Goal: Information Seeking & Learning: Find specific page/section

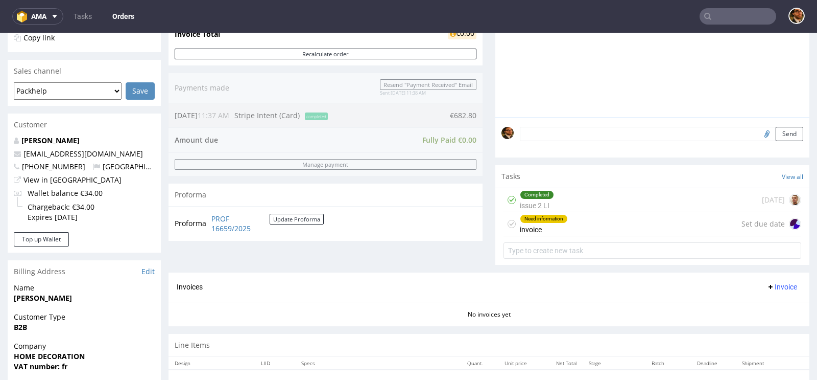
scroll to position [299, 0]
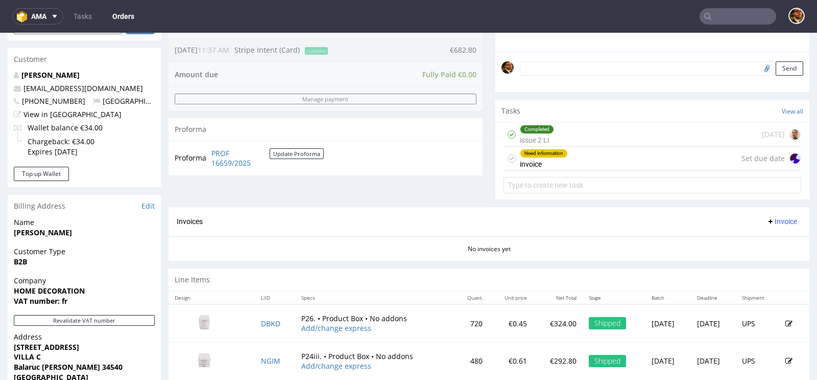
click at [614, 160] on div "Need information invoice Set due date" at bounding box center [653, 159] width 298 height 24
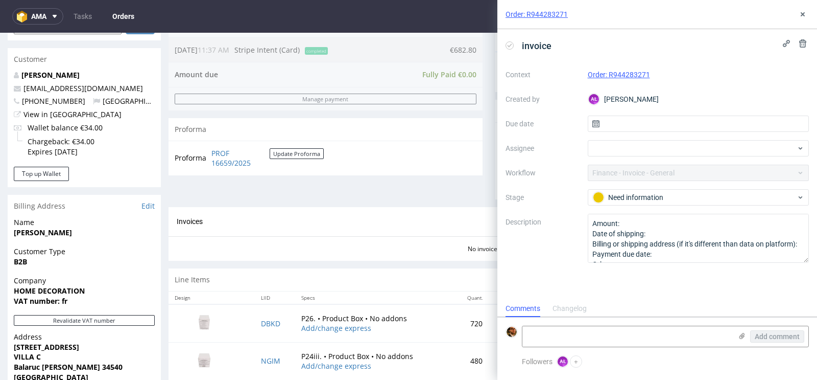
click at [811, 12] on div "Order: R944283271" at bounding box center [657, 14] width 320 height 29
click at [800, 15] on icon at bounding box center [803, 14] width 8 height 8
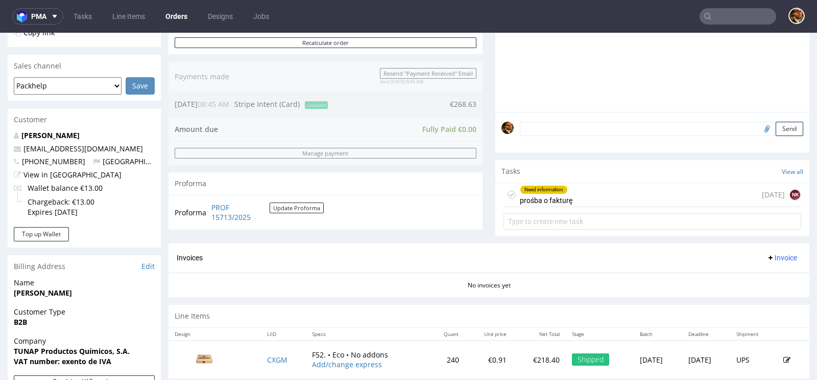
scroll to position [171, 0]
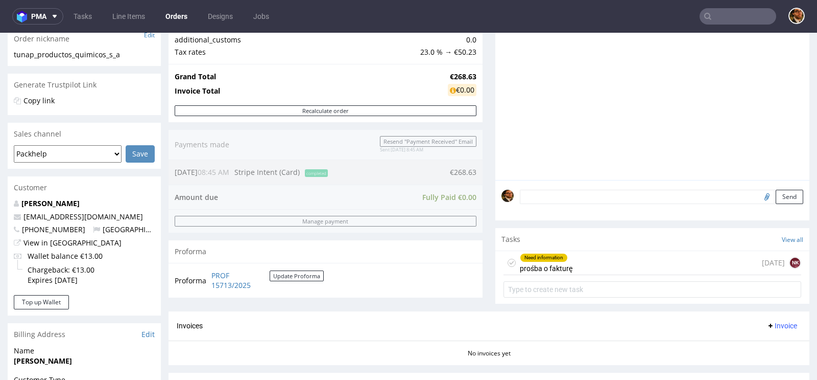
click at [594, 268] on div "Need information prośba o fakturę 20 days ago NK" at bounding box center [653, 263] width 298 height 24
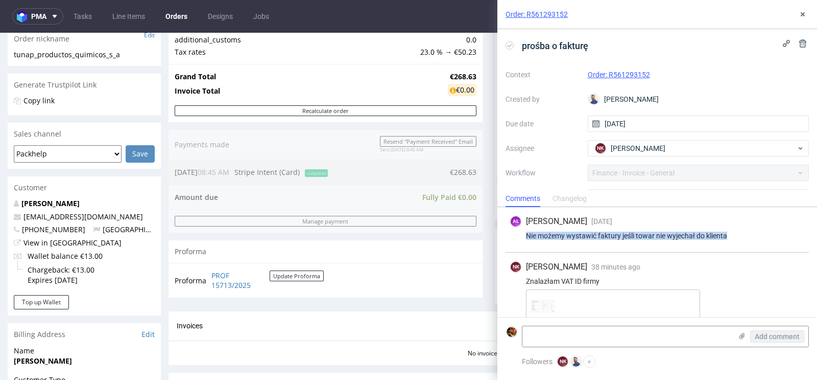
drag, startPoint x: 732, startPoint y: 235, endPoint x: 523, endPoint y: 236, distance: 209.4
click at [523, 236] on div "Nie możemy wystawić faktury jeśli towar nie wyjechał do klienta" at bounding box center [657, 235] width 295 height 8
copy div "Nie możemy wystawić faktury jeśli towar nie wyjechał do klienta"
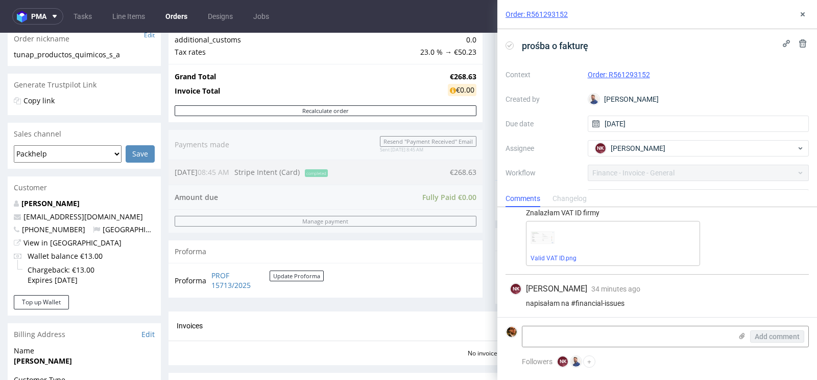
scroll to position [69, 0]
drag, startPoint x: 639, startPoint y: 301, endPoint x: 523, endPoint y: 302, distance: 117.0
click at [523, 302] on div "napisałam na #financial-issues" at bounding box center [657, 302] width 295 height 8
copy div "napisałam na #financial-issues"
click at [630, 331] on textarea at bounding box center [627, 336] width 209 height 20
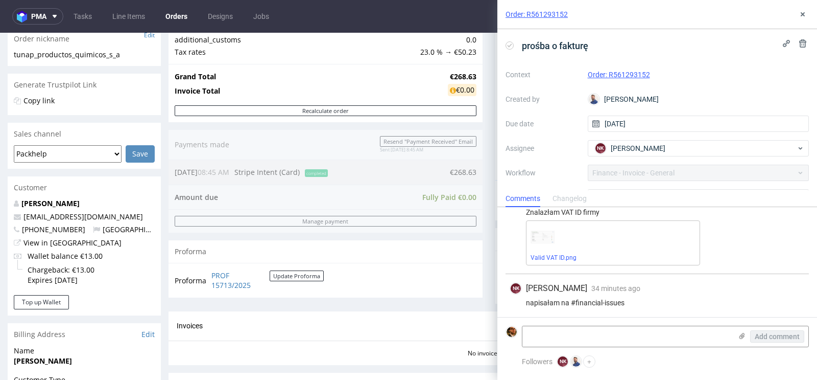
click at [484, 255] on div "Progress Payment Paid Thu 24 Jul Payment “Received” Email Sent Thu 24 Jul 08:45…" at bounding box center [489, 174] width 641 height 559
click at [800, 16] on icon at bounding box center [803, 14] width 8 height 8
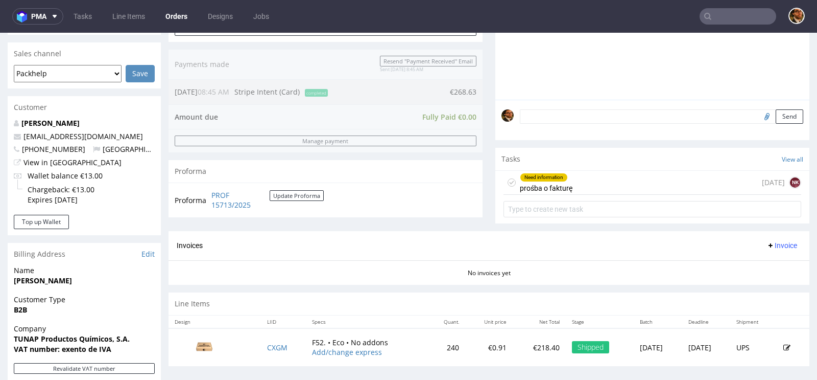
scroll to position [252, 0]
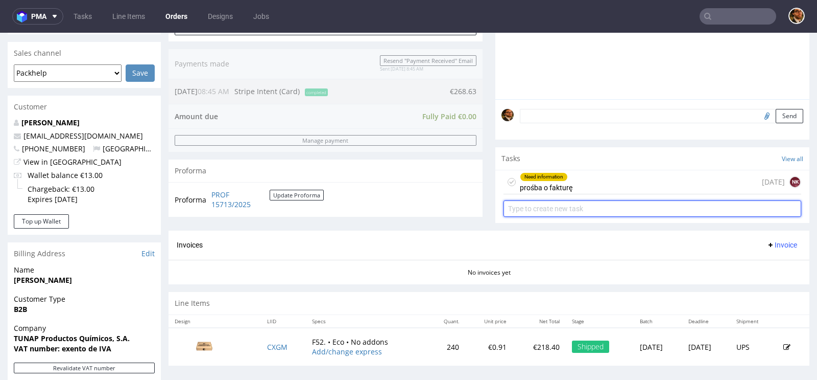
click at [624, 212] on input "text" at bounding box center [653, 208] width 298 height 16
click at [579, 212] on input "text" at bounding box center [653, 208] width 298 height 16
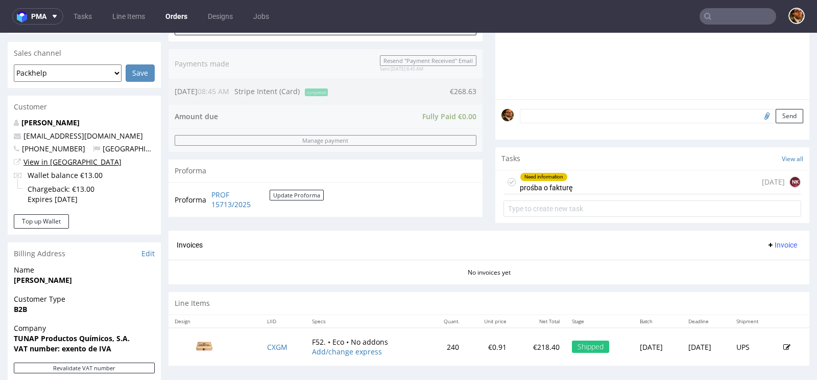
click at [50, 162] on link "View in [GEOGRAPHIC_DATA]" at bounding box center [72, 162] width 98 height 10
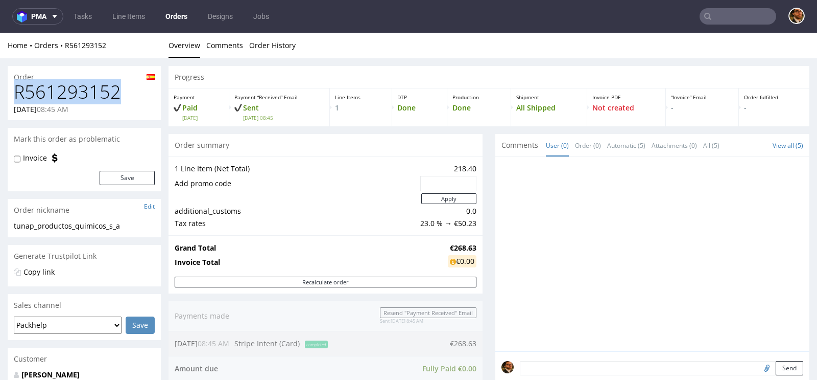
drag, startPoint x: 116, startPoint y: 96, endPoint x: 11, endPoint y: 91, distance: 105.8
click at [11, 91] on div "R561293152 24.07.2025 08:45 AM" at bounding box center [84, 101] width 153 height 38
copy h1 "R561293152"
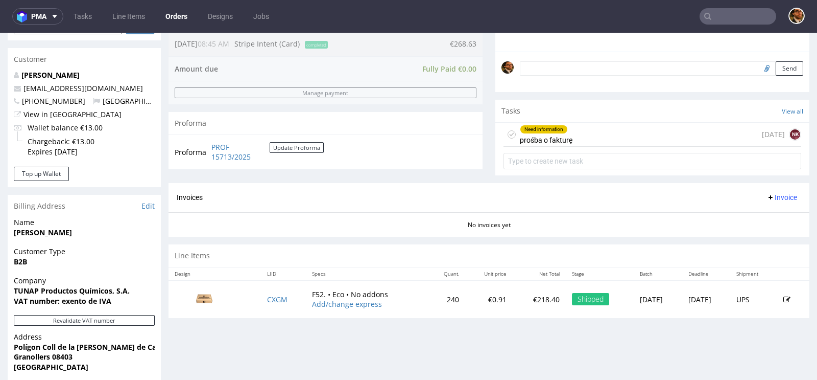
scroll to position [210, 0]
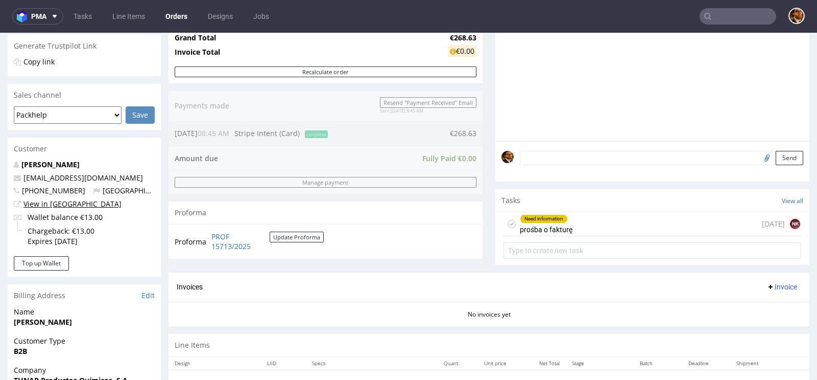
click at [41, 204] on link "View in [GEOGRAPHIC_DATA]" at bounding box center [72, 204] width 98 height 10
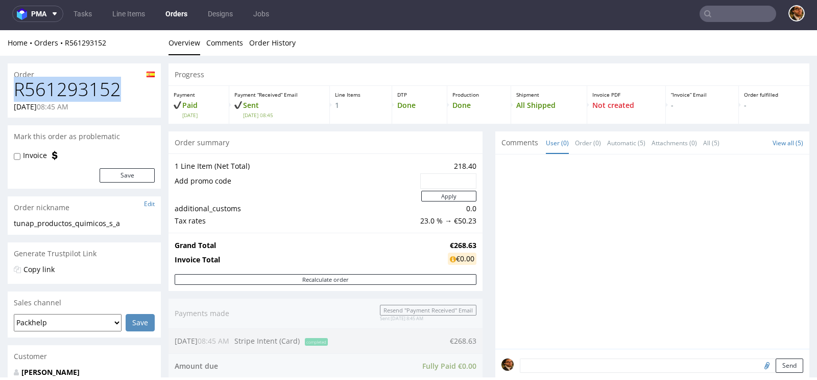
drag, startPoint x: 116, startPoint y: 88, endPoint x: 14, endPoint y: 88, distance: 102.2
click at [14, 88] on h1 "R561293152" at bounding box center [84, 89] width 141 height 20
copy h1 "R561293152"
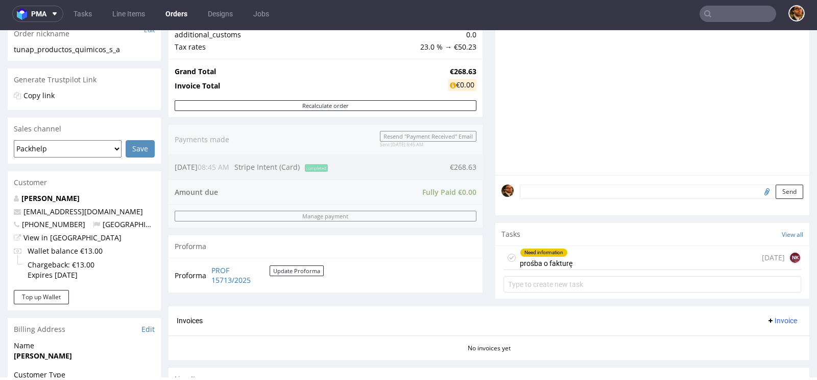
scroll to position [35, 0]
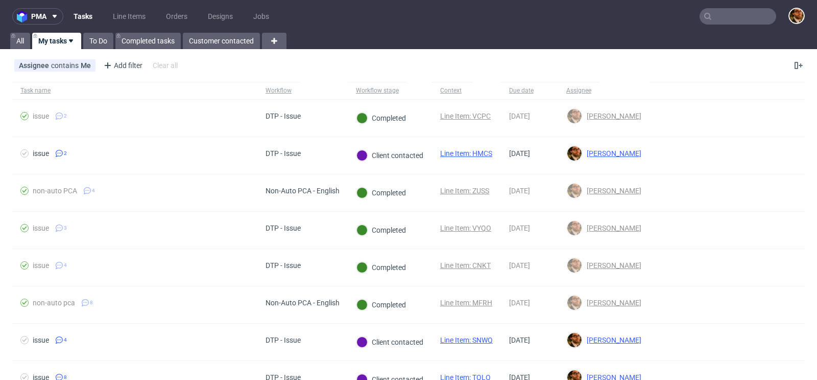
click at [714, 24] on input "text" at bounding box center [738, 16] width 77 height 16
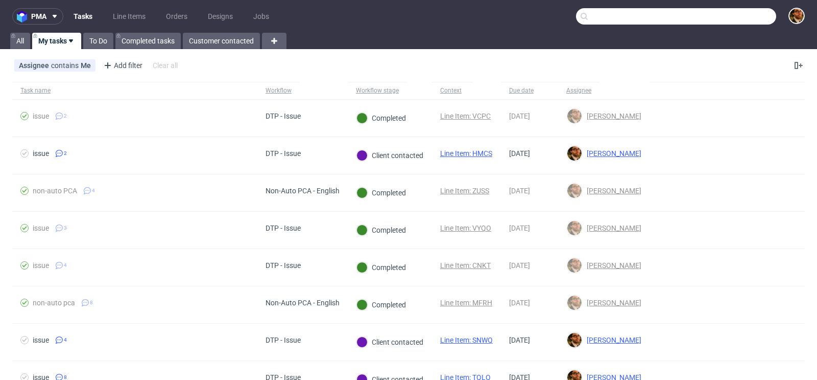
paste input "R399254053"
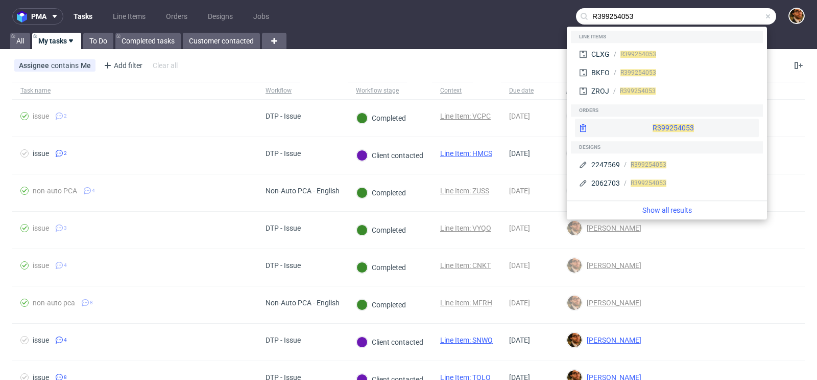
type input "R399254053"
click at [648, 121] on div "R399254053" at bounding box center [667, 127] width 184 height 18
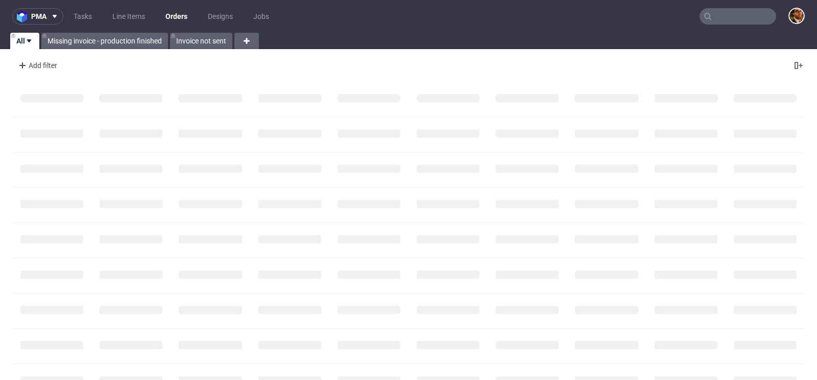
click at [712, 23] on input "text" at bounding box center [738, 16] width 77 height 16
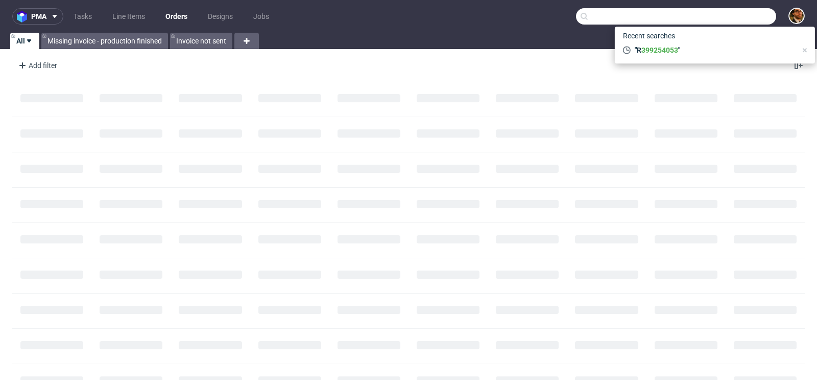
paste input "R231373268"
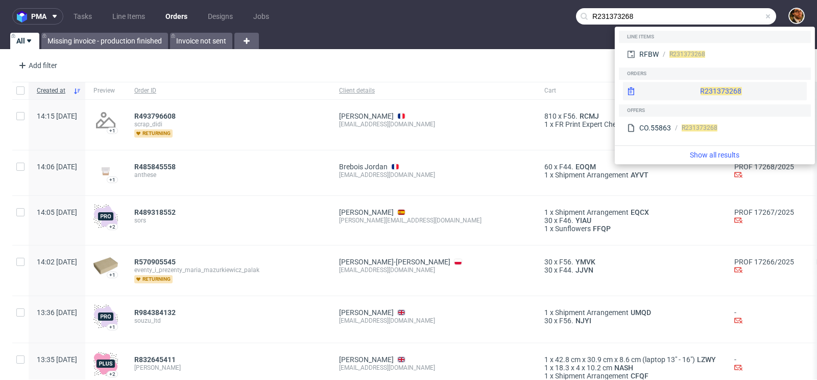
type input "R231373268"
click at [694, 92] on div "R231373268" at bounding box center [715, 91] width 184 height 18
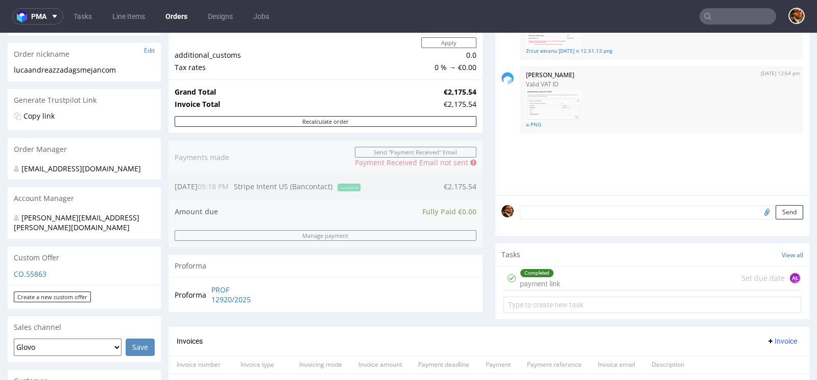
scroll to position [154, 0]
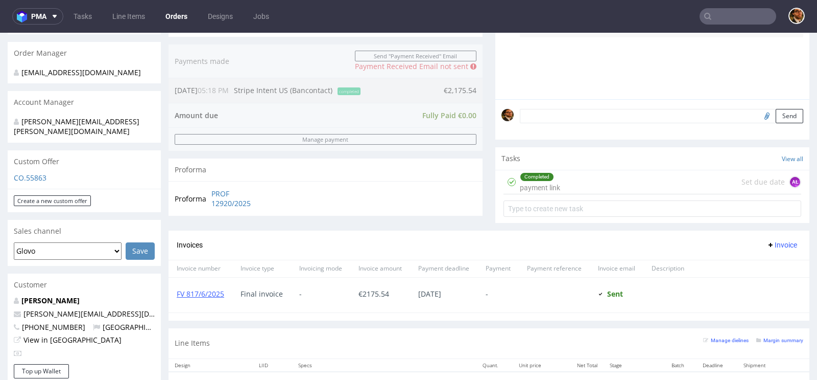
scroll to position [257, 0]
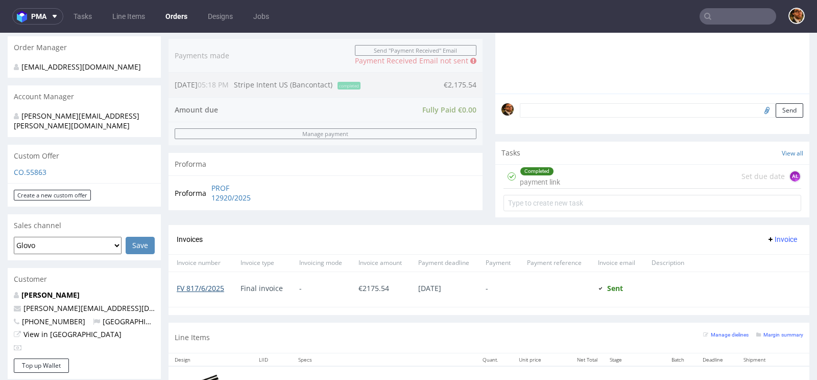
click at [206, 286] on link "FV 817/6/2025" at bounding box center [201, 288] width 48 height 10
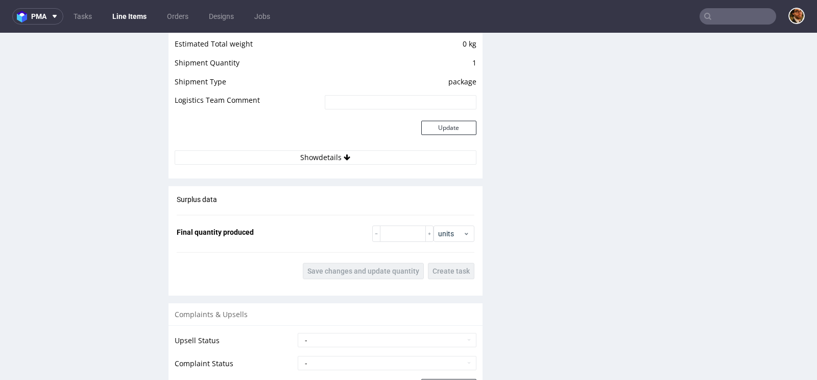
scroll to position [1061, 0]
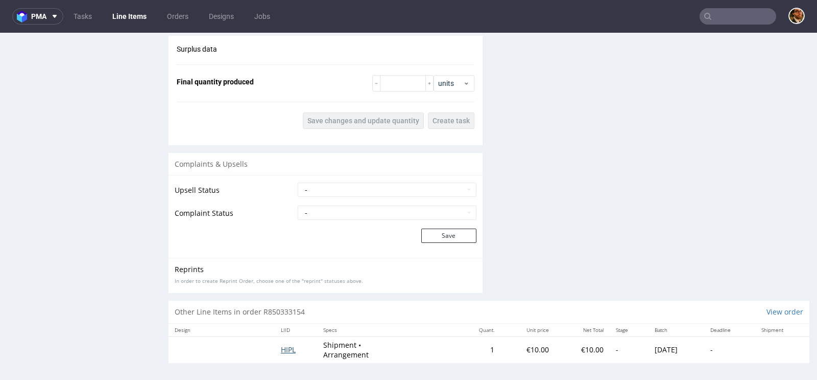
click at [281, 348] on span "HIPL" at bounding box center [288, 349] width 15 height 10
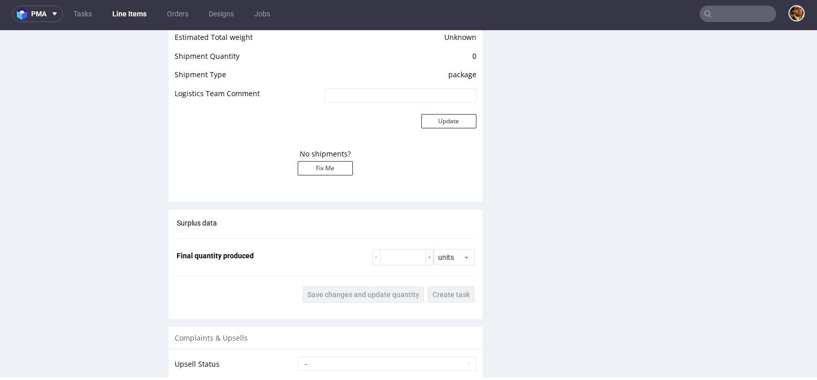
scroll to position [964, 0]
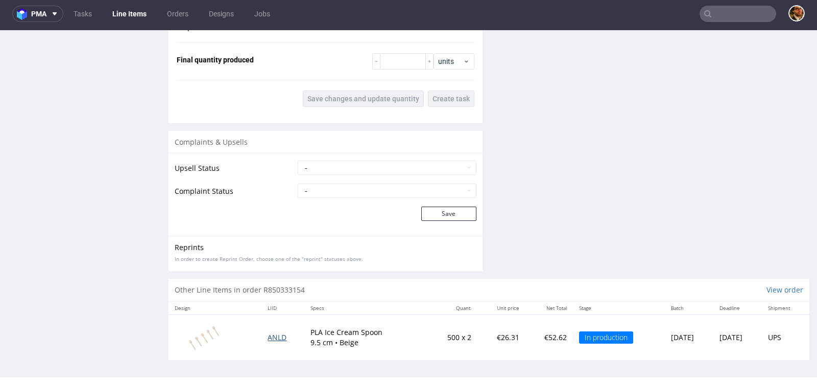
click at [272, 333] on span "ANLD" at bounding box center [277, 337] width 19 height 10
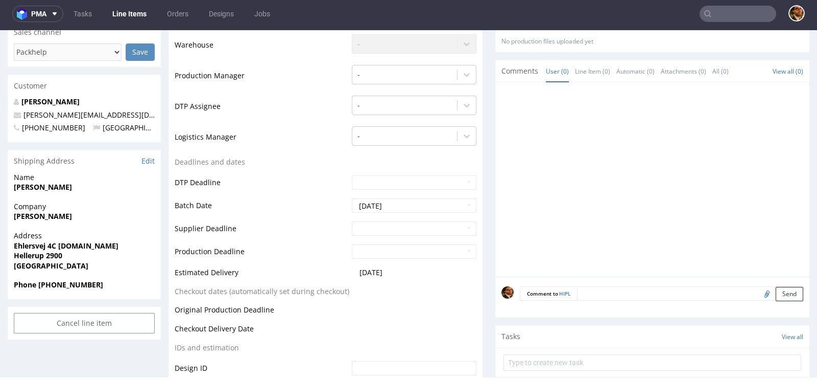
scroll to position [248, 0]
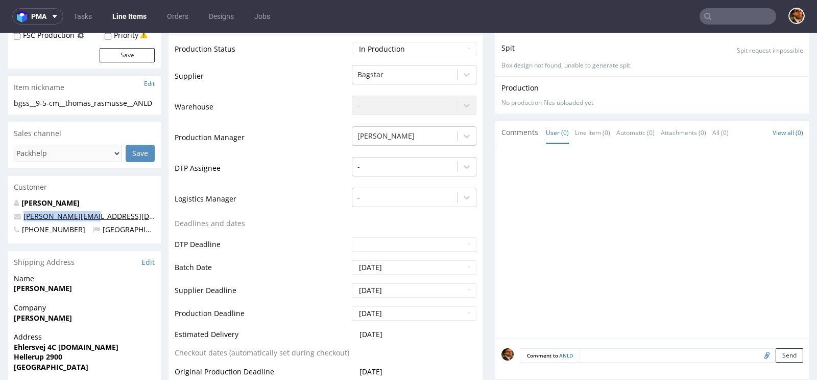
scroll to position [1061, 0]
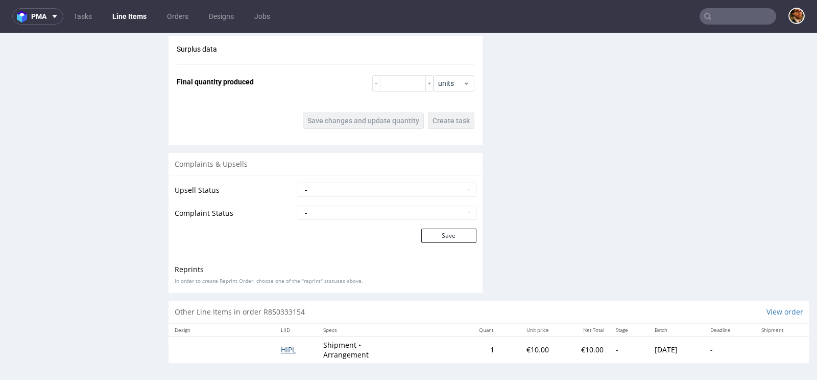
click at [281, 347] on span "HIPL" at bounding box center [288, 349] width 15 height 10
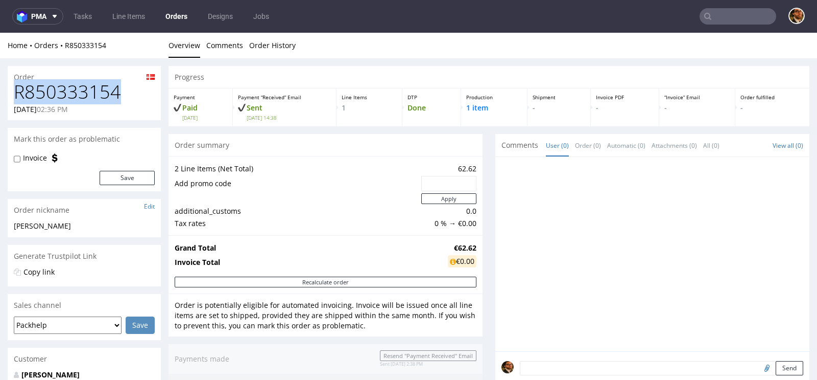
drag, startPoint x: 120, startPoint y: 92, endPoint x: 13, endPoint y: 93, distance: 106.2
click at [13, 93] on div "R850333154 11.08.2025 02:36 PM" at bounding box center [84, 101] width 153 height 38
copy h1 "R850333154"
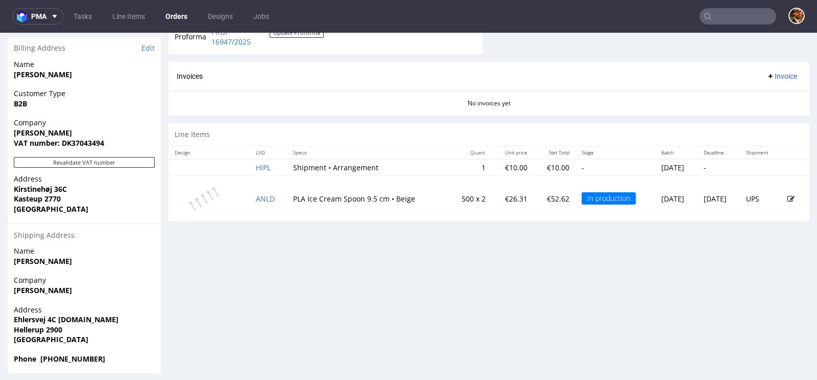
scroll to position [462, 0]
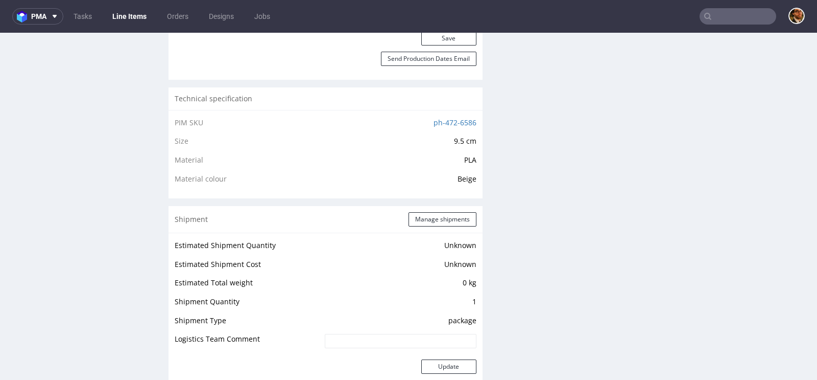
scroll to position [674, 0]
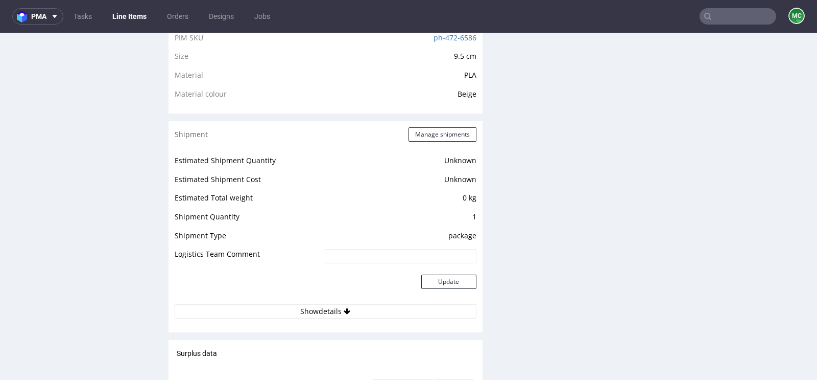
scroll to position [1061, 0]
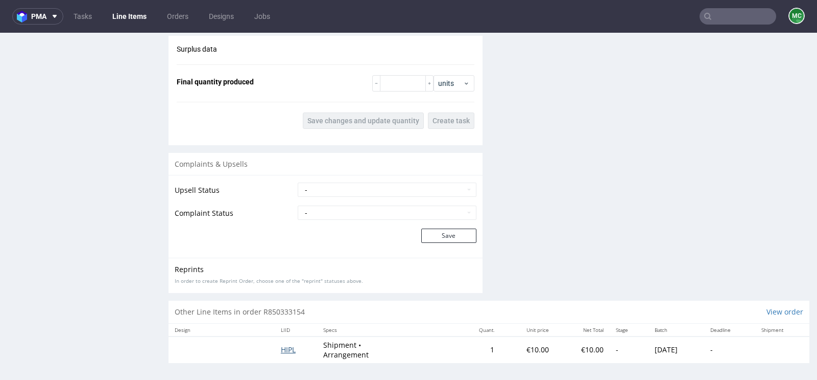
click at [281, 344] on span "HIPL" at bounding box center [288, 349] width 15 height 10
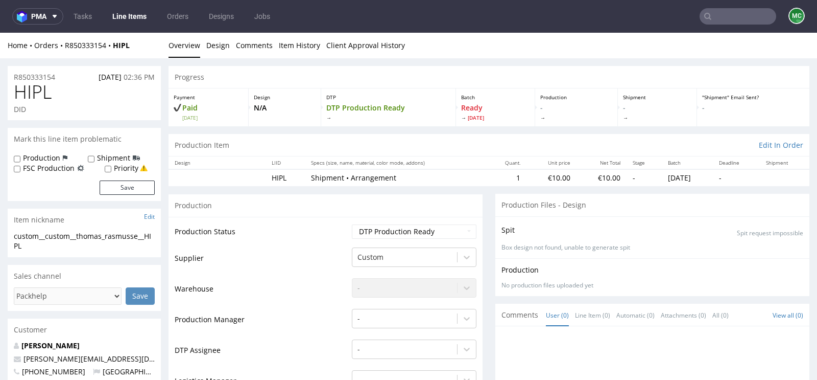
click at [707, 18] on input "text" at bounding box center [738, 16] width 77 height 16
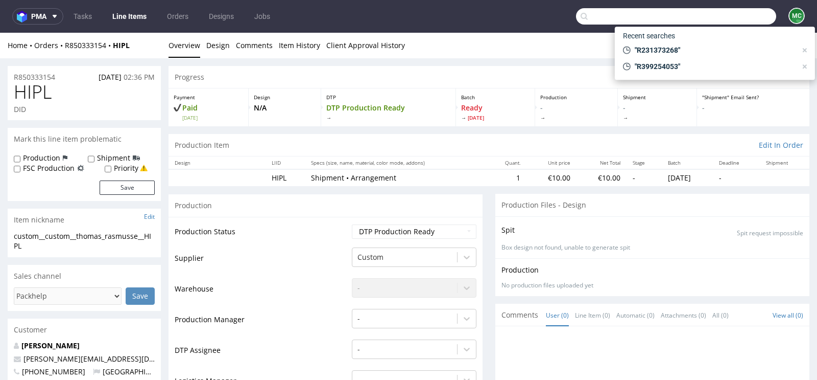
paste input "R399254053"
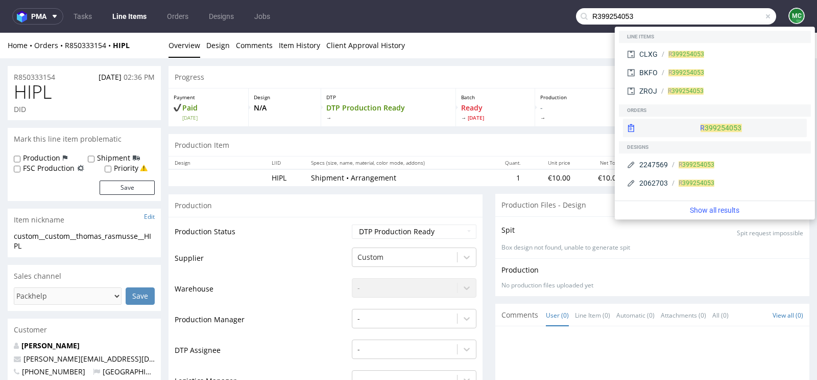
type input "R399254053"
click at [699, 126] on div "R 399254053" at bounding box center [715, 127] width 184 height 18
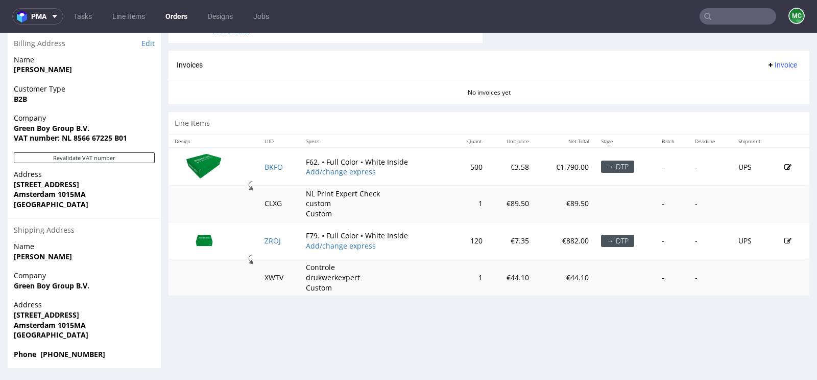
scroll to position [3, 0]
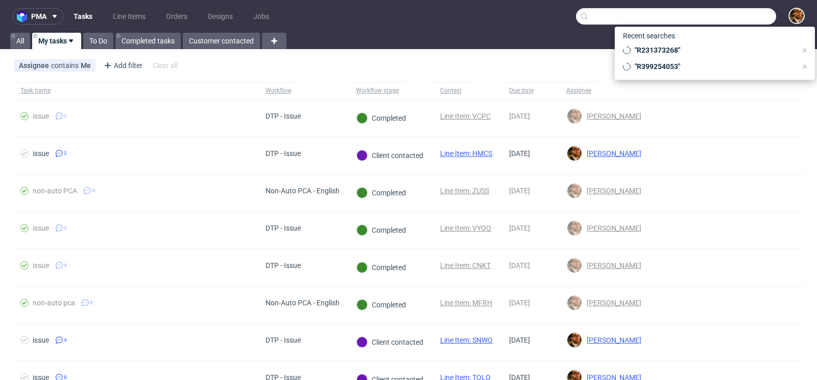
click at [710, 13] on input "text" at bounding box center [676, 16] width 200 height 16
paste input "R850333154"
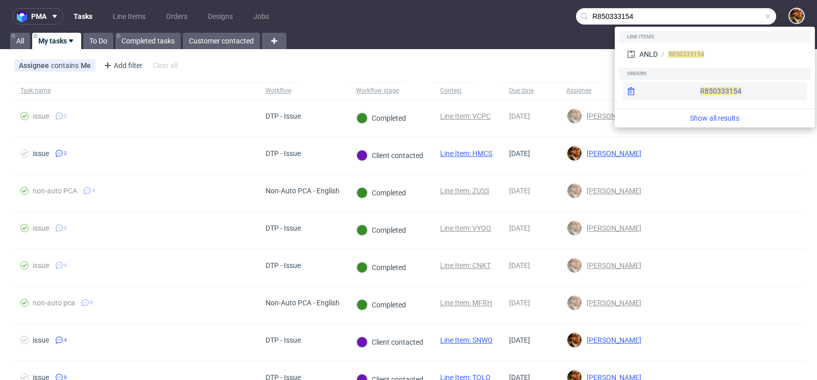
type input "R850333154"
click at [702, 88] on div "R850333154" at bounding box center [715, 91] width 184 height 18
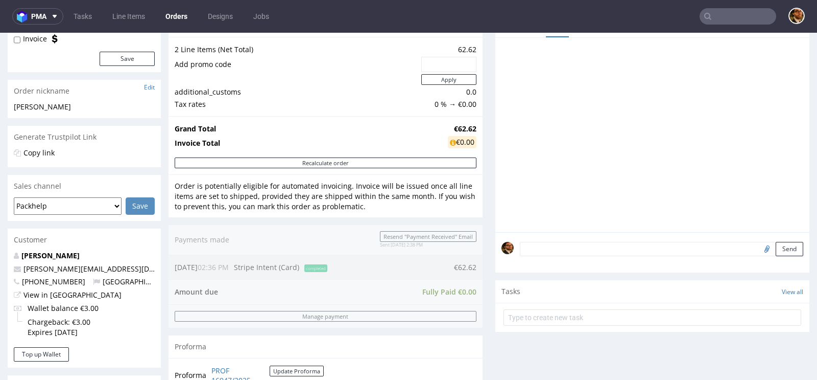
scroll to position [155, 0]
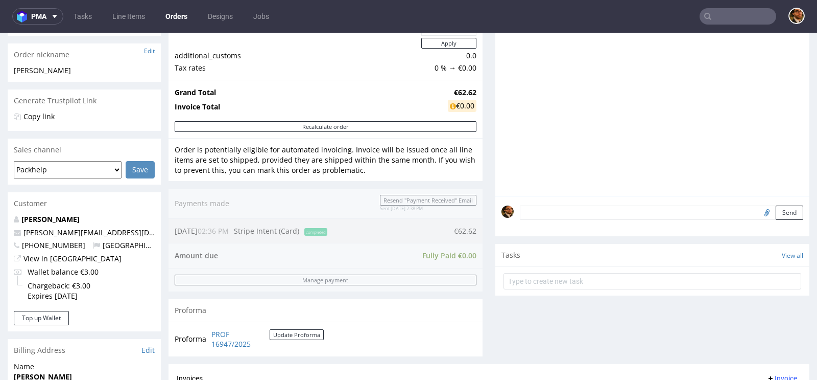
click at [90, 213] on div "Customer" at bounding box center [84, 203] width 153 height 22
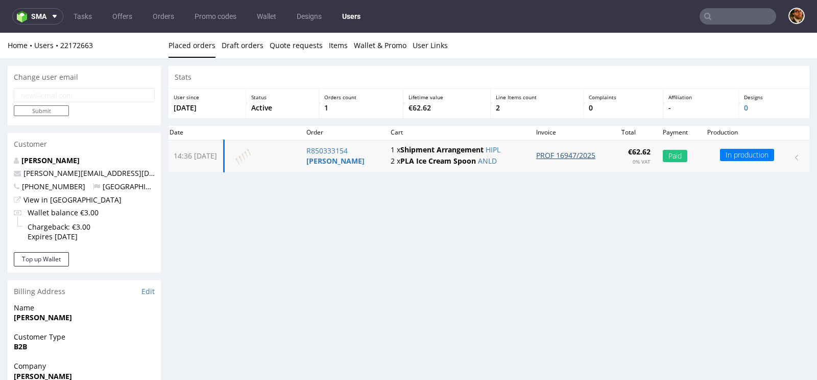
click at [566, 157] on link "PROF 16947/2025" at bounding box center [565, 155] width 59 height 10
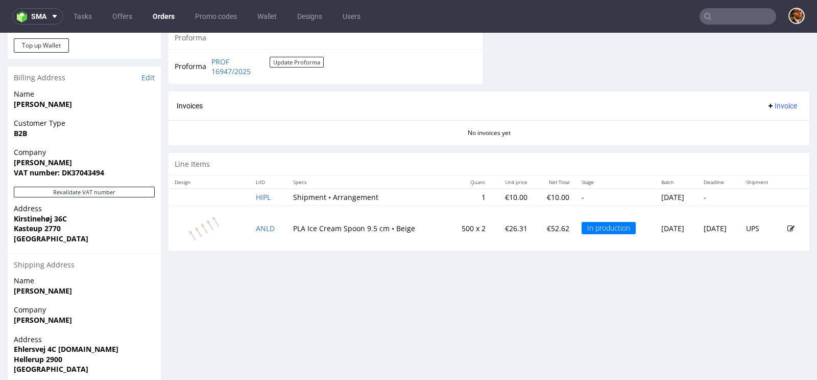
scroll to position [419, 0]
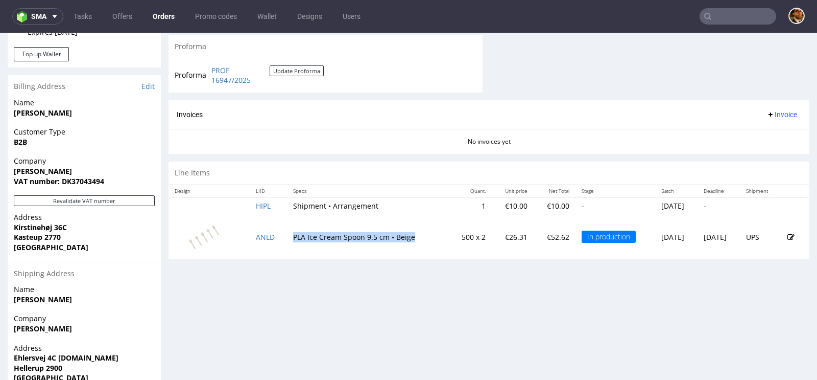
drag, startPoint x: 406, startPoint y: 232, endPoint x: 286, endPoint y: 235, distance: 120.1
click at [287, 235] on td "PLA Ice Cream Spoon 9.5 cm • Beige" at bounding box center [367, 236] width 161 height 45
copy td "PLA Ice Cream Spoon 9.5 cm • Beige"
drag, startPoint x: 540, startPoint y: 233, endPoint x: 521, endPoint y: 234, distance: 18.9
click at [540, 234] on p "€52.62" at bounding box center [555, 237] width 30 height 10
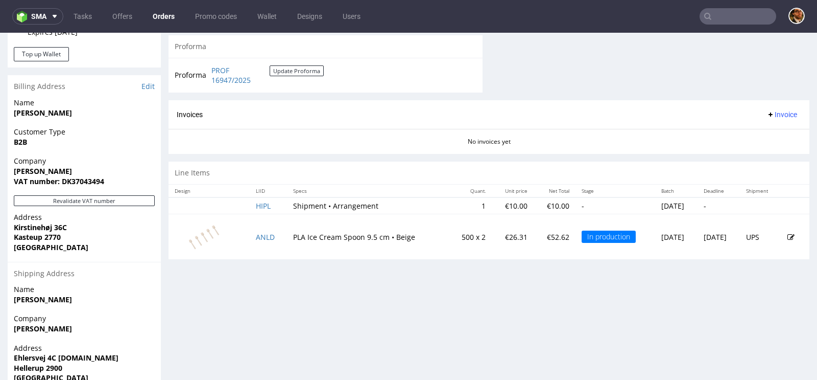
click at [514, 264] on div "Progress Payment Paid Mon 11 Aug Payment “Received” Email Sent Mon 11 Aug 14:38…" at bounding box center [489, 29] width 641 height 764
drag, startPoint x: 117, startPoint y: 298, endPoint x: 11, endPoint y: 298, distance: 106.2
click at [11, 298] on div "Name Thomas Valentin Rasmussen" at bounding box center [84, 298] width 153 height 29
copy strong "Thomas Valentin Rasmussen"
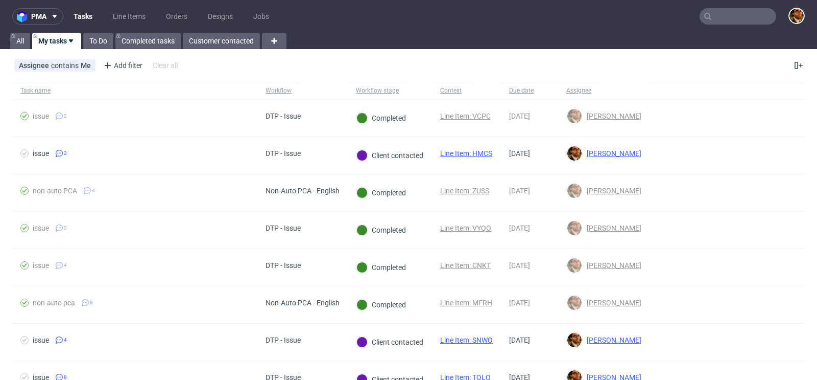
click at [717, 16] on input "text" at bounding box center [738, 16] width 77 height 16
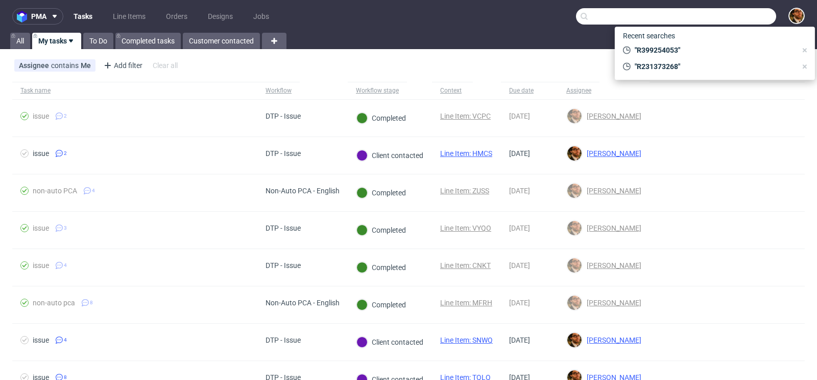
paste input "[PERSON_NAME]"
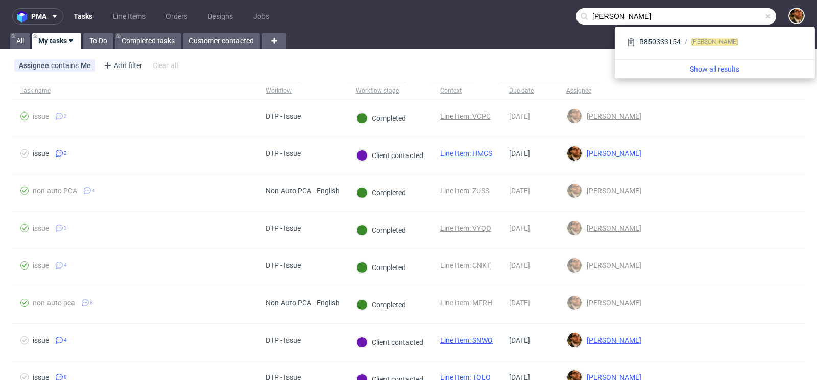
type input "[PERSON_NAME]"
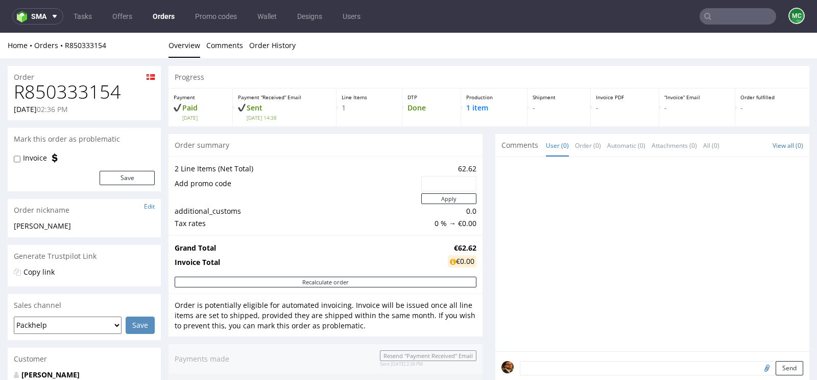
scroll to position [462, 0]
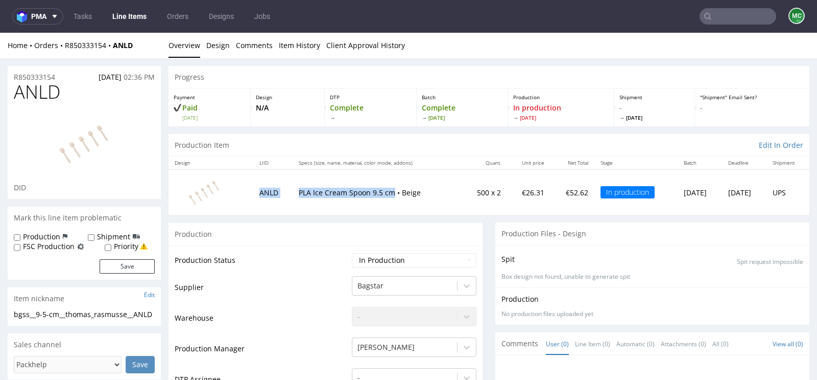
drag, startPoint x: 384, startPoint y: 191, endPoint x: 282, endPoint y: 186, distance: 101.2
click at [282, 186] on tr "ANLD PLA Ice Cream Spoon 9.5 cm • Beige 500 x 2 €26.31 €52.62 In production Tue…" at bounding box center [489, 191] width 641 height 45
copy tr "ANLD PLA Ice Cream Spoon 9.5 cm"
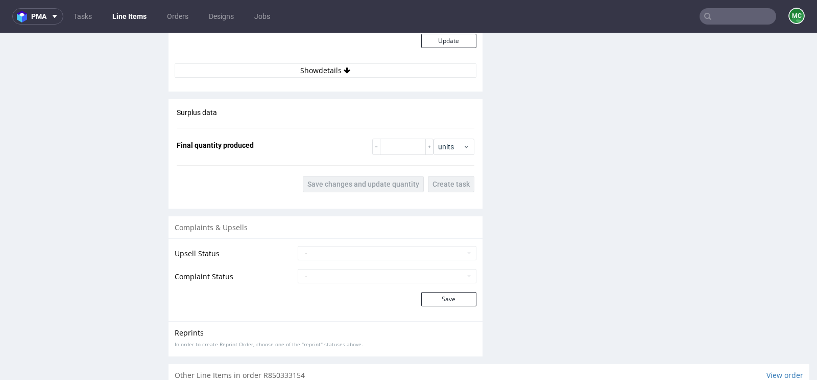
scroll to position [1061, 0]
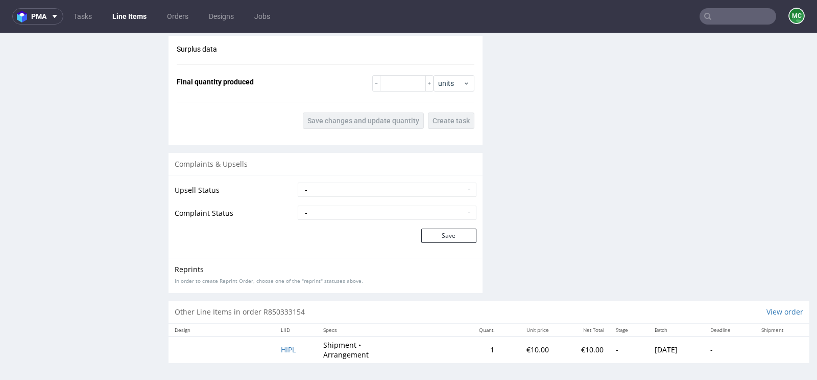
click at [326, 343] on p "Shipment • Arrangement" at bounding box center [361, 350] width 77 height 20
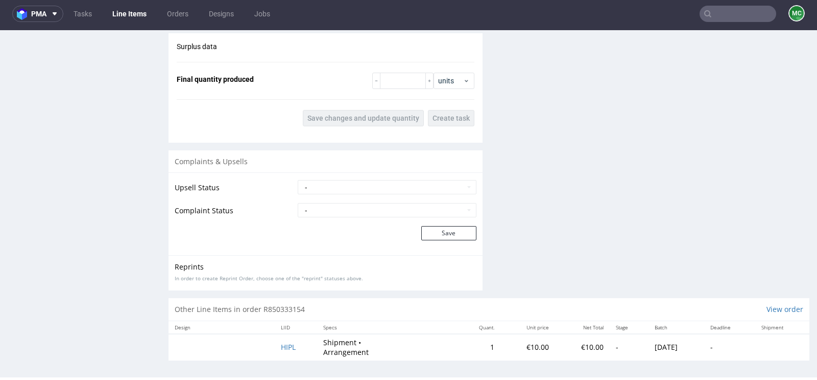
scroll to position [0, 0]
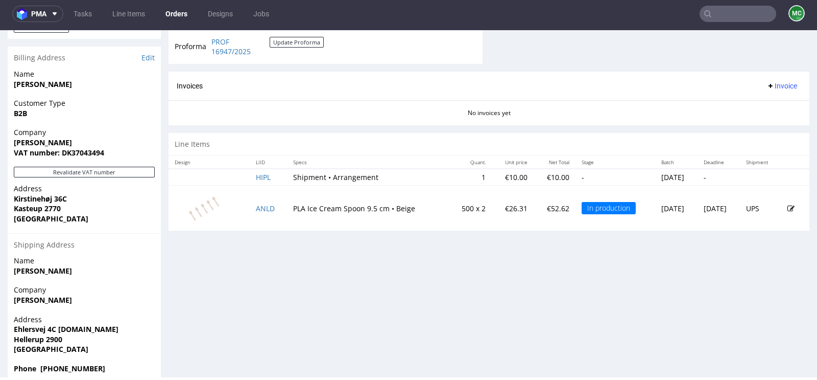
scroll to position [462, 0]
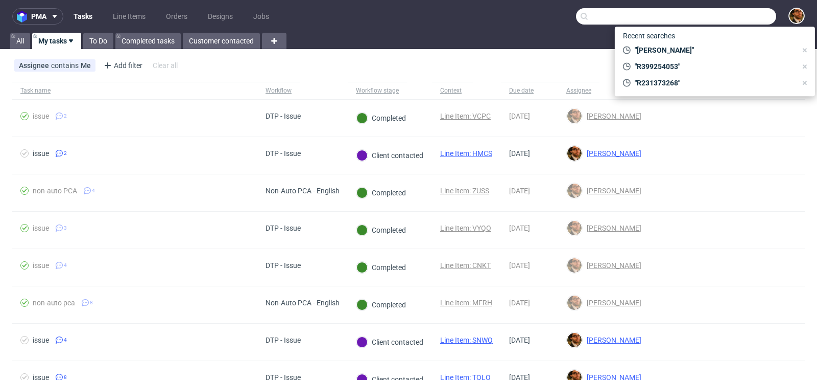
click at [714, 20] on input "text" at bounding box center [676, 16] width 200 height 16
paste input "[EMAIL_ADDRESS][DOMAIN_NAME]"
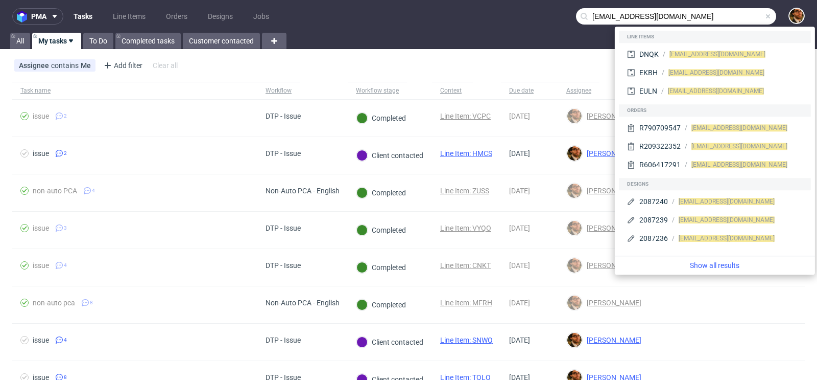
type input "[EMAIL_ADDRESS][DOMAIN_NAME]"
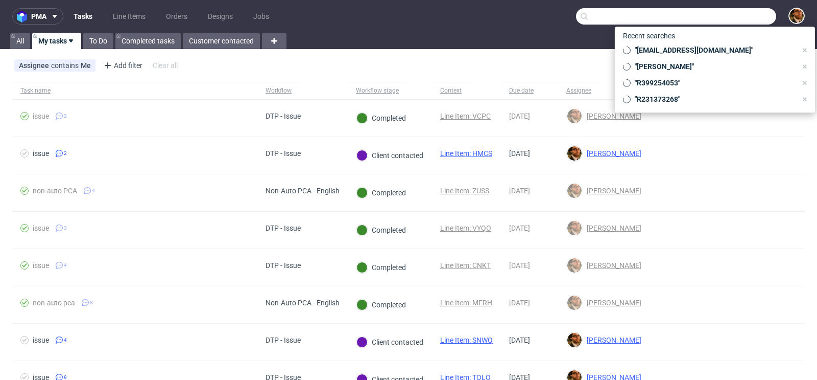
click at [726, 20] on input "text" at bounding box center [676, 16] width 200 height 16
paste input "R209322352"
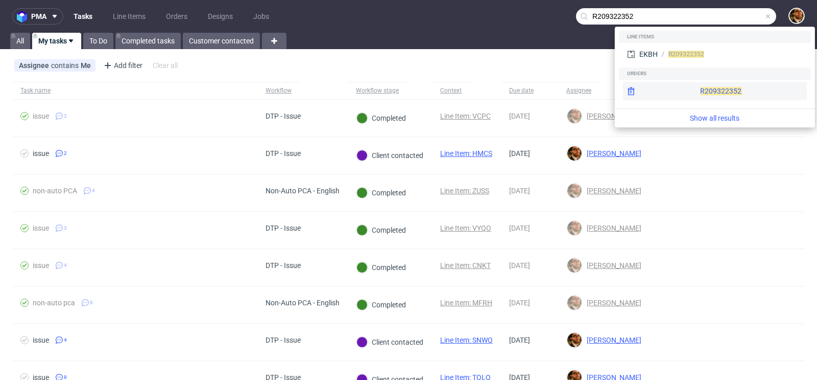
type input "R209322352"
click at [708, 88] on div "R209322352" at bounding box center [715, 91] width 184 height 18
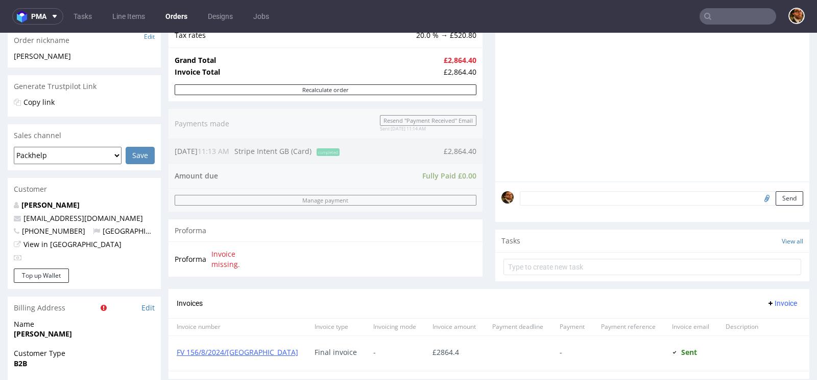
scroll to position [484, 0]
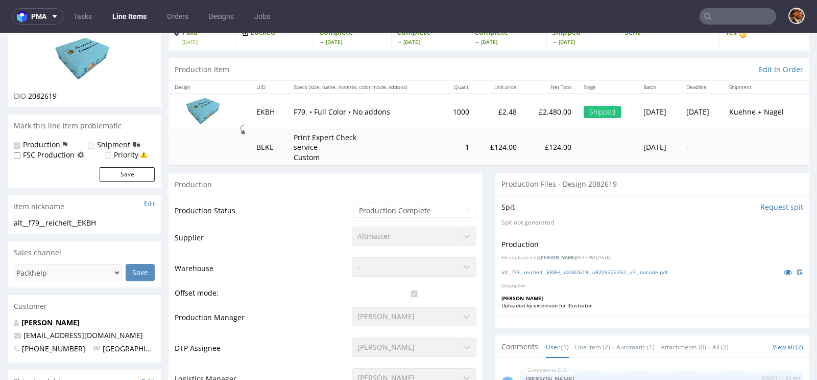
scroll to position [273, 0]
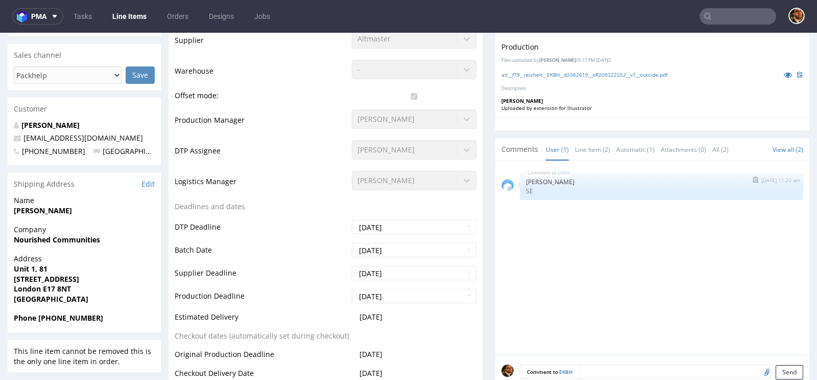
click at [555, 188] on p "SE" at bounding box center [661, 191] width 271 height 8
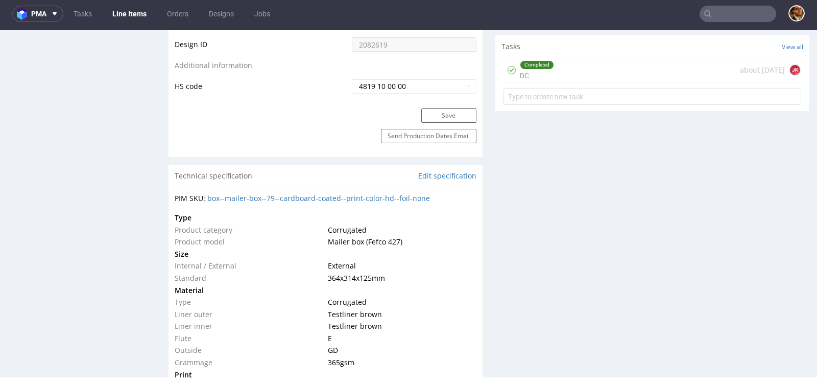
scroll to position [626, 0]
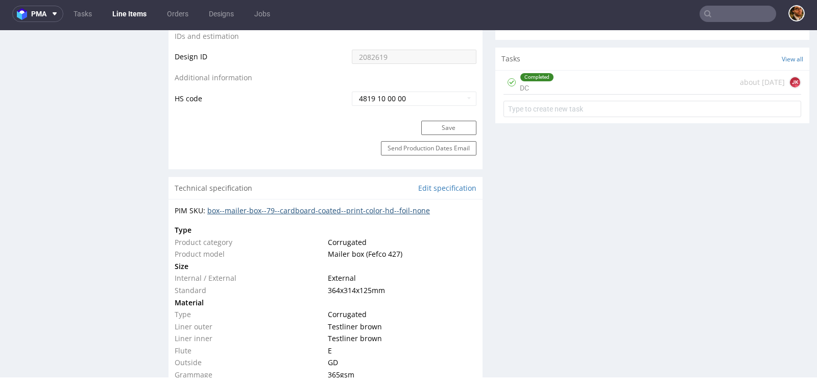
click at [380, 211] on link "box--mailer-box--79--cardboard-coated--print-color-hd--foil-none" at bounding box center [318, 210] width 223 height 10
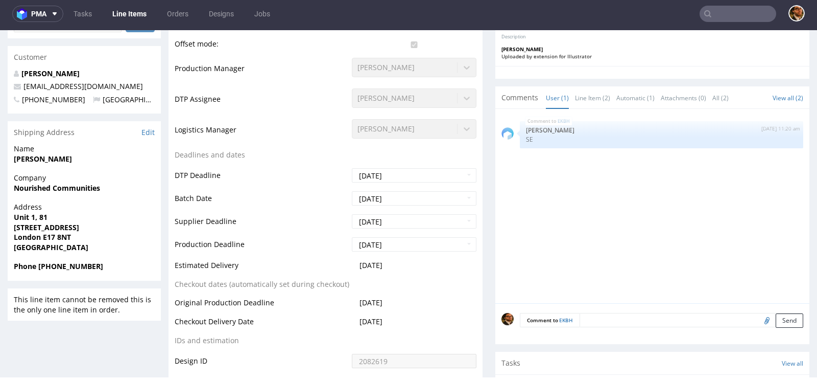
scroll to position [0, 0]
